Goal: Task Accomplishment & Management: Use online tool/utility

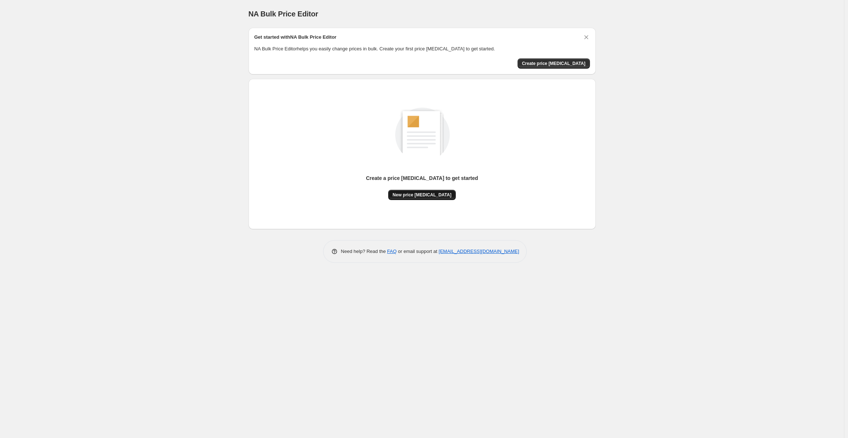
click at [427, 199] on button "New price [MEDICAL_DATA]" at bounding box center [422, 195] width 68 height 10
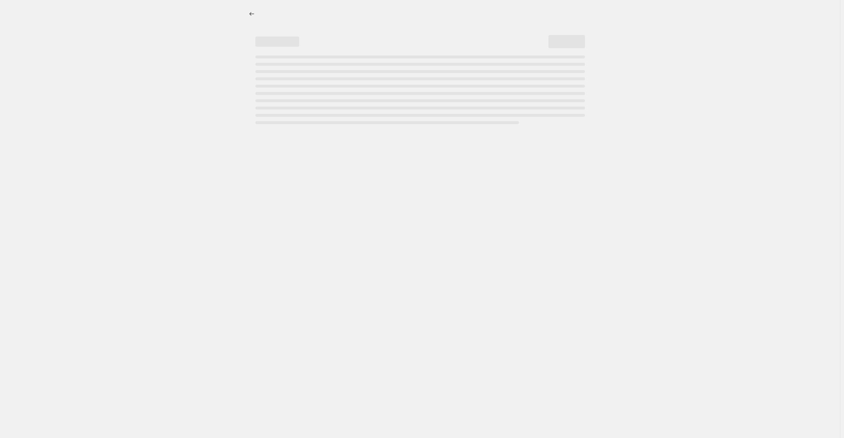
select select "percentage"
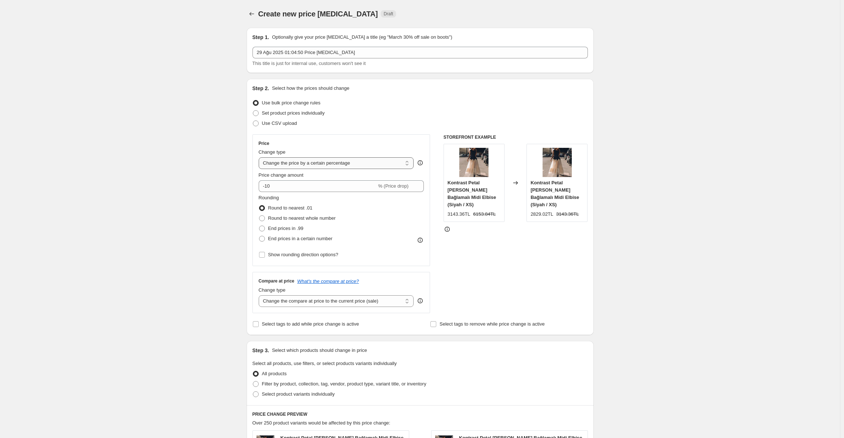
click at [354, 167] on select "Change the price to a certain amount Change the price by a certain amount Chang…" at bounding box center [336, 163] width 155 height 12
click at [287, 113] on span "Set product prices individually" at bounding box center [293, 112] width 63 height 5
click at [253, 111] on input "Set product prices individually" at bounding box center [253, 110] width 0 height 0
radio input "true"
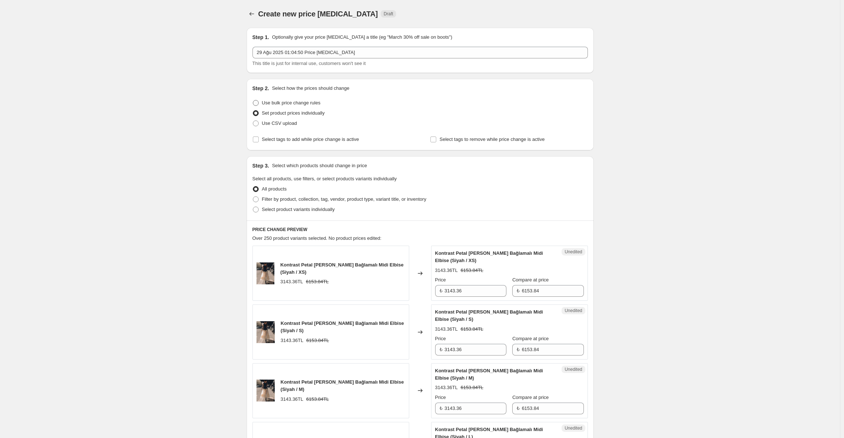
click at [289, 103] on span "Use bulk price change rules" at bounding box center [291, 102] width 58 height 5
click at [253, 100] on input "Use bulk price change rules" at bounding box center [253, 100] width 0 height 0
radio input "true"
select select "percentage"
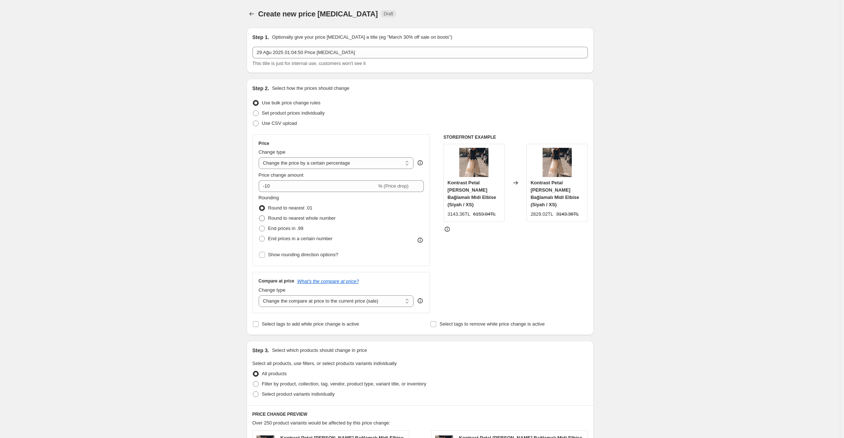
click at [289, 219] on span "Round to nearest whole number" at bounding box center [302, 218] width 68 height 5
click at [259, 216] on input "Round to nearest whole number" at bounding box center [259, 216] width 0 height 0
radio input "true"
click at [288, 233] on label "End prices in .99" at bounding box center [281, 229] width 45 height 10
click at [259, 226] on input "End prices in .99" at bounding box center [259, 226] width 0 height 0
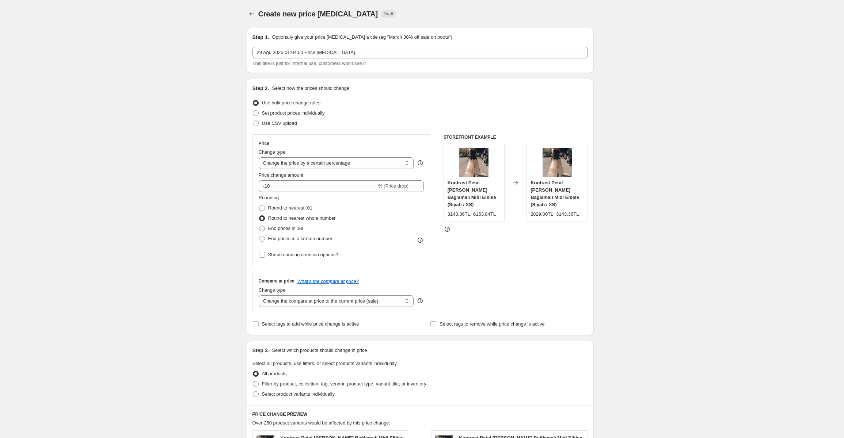
radio input "true"
click at [290, 250] on div "Rounding Round to nearest .01 Round to nearest whole number End prices in .99 E…" at bounding box center [341, 227] width 165 height 66
click at [294, 257] on span "Show rounding direction options?" at bounding box center [303, 254] width 70 height 5
click at [265, 257] on input "Show rounding direction options?" at bounding box center [262, 255] width 6 height 6
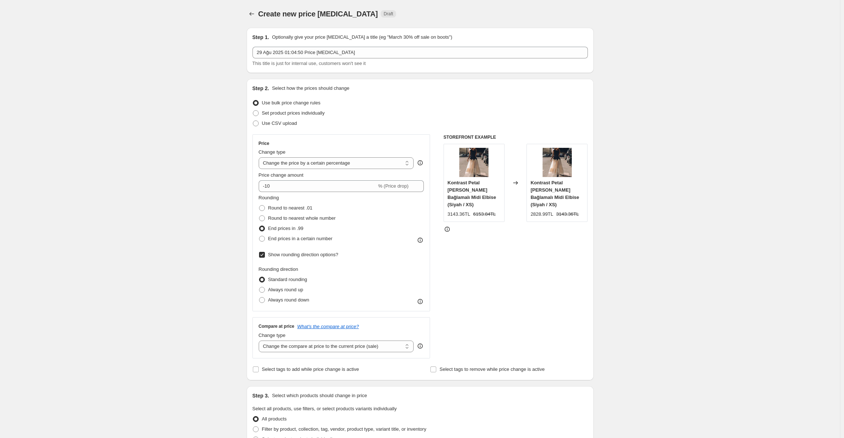
click at [294, 257] on span "Show rounding direction options?" at bounding box center [303, 254] width 70 height 5
click at [265, 257] on input "Show rounding direction options?" at bounding box center [262, 255] width 6 height 6
checkbox input "false"
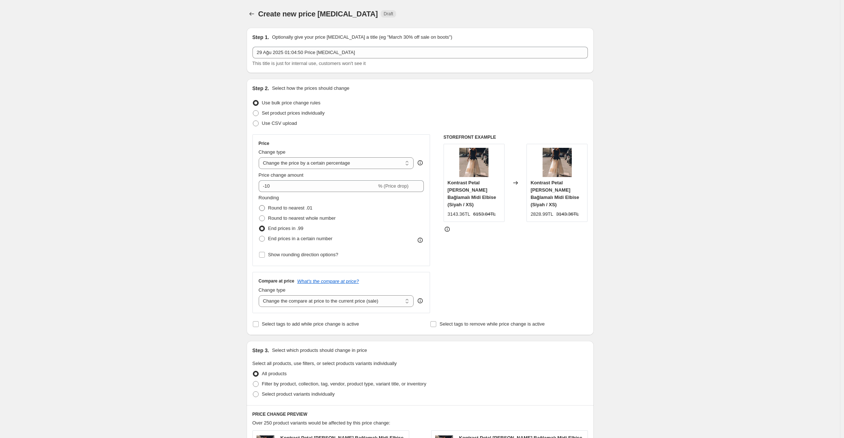
click at [288, 207] on span "Round to nearest .01" at bounding box center [290, 207] width 44 height 5
click at [259, 206] on input "Round to nearest .01" at bounding box center [259, 205] width 0 height 0
radio input "true"
drag, startPoint x: 293, startPoint y: 163, endPoint x: 303, endPoint y: 163, distance: 9.5
click at [302, 163] on select "Change the price to a certain amount Change the price by a certain amount Chang…" at bounding box center [336, 163] width 155 height 12
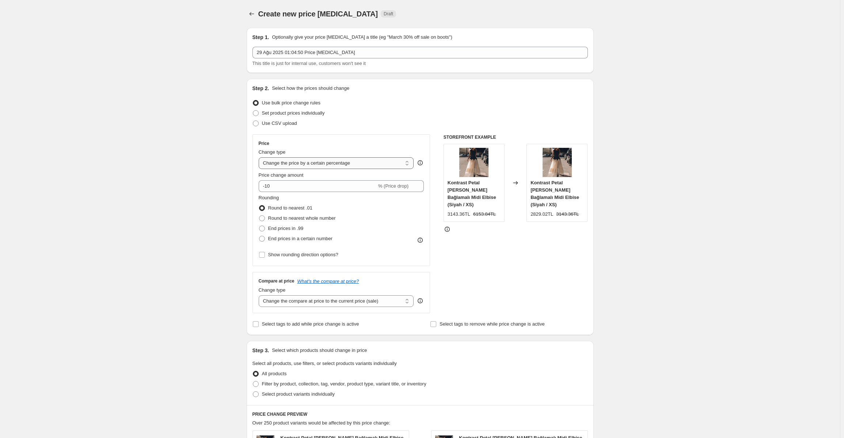
select select "to"
click at [260, 157] on select "Change the price to a certain amount Change the price by a certain amount Chang…" at bounding box center [336, 163] width 155 height 12
type input "80.00"
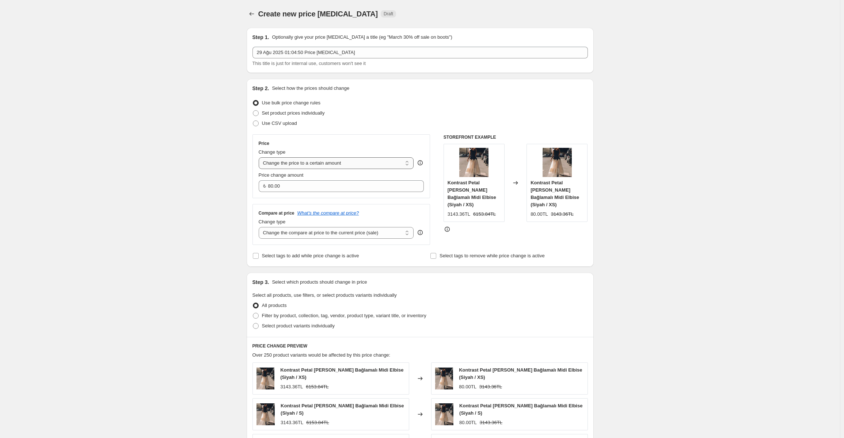
click at [324, 163] on select "Change the price to a certain amount Change the price by a certain amount Chang…" at bounding box center [336, 163] width 155 height 12
select select "by"
click at [260, 157] on select "Change the price to a certain amount Change the price by a certain amount Chang…" at bounding box center [336, 163] width 155 height 12
type input "-10.00"
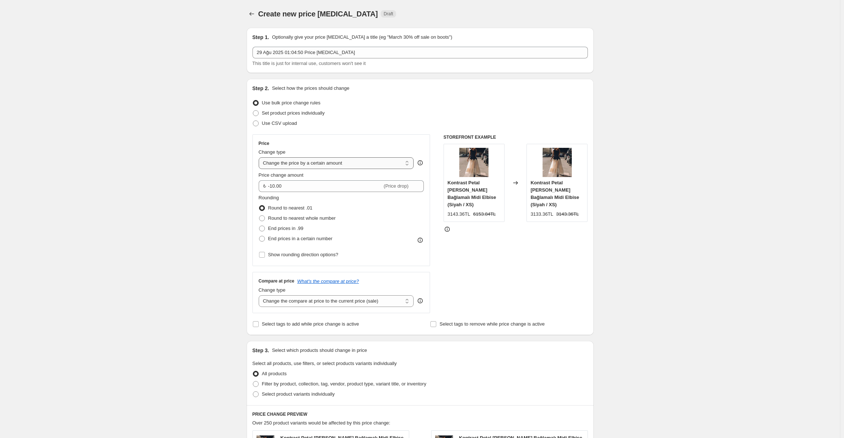
drag, startPoint x: 316, startPoint y: 159, endPoint x: 317, endPoint y: 163, distance: 4.5
click at [316, 159] on select "Change the price to a certain amount Change the price by a certain amount Chang…" at bounding box center [336, 163] width 155 height 12
select select "to"
click at [260, 157] on select "Change the price to a certain amount Change the price by a certain amount Chang…" at bounding box center [336, 163] width 155 height 12
type input "80.00"
